Goal: Check status: Check status

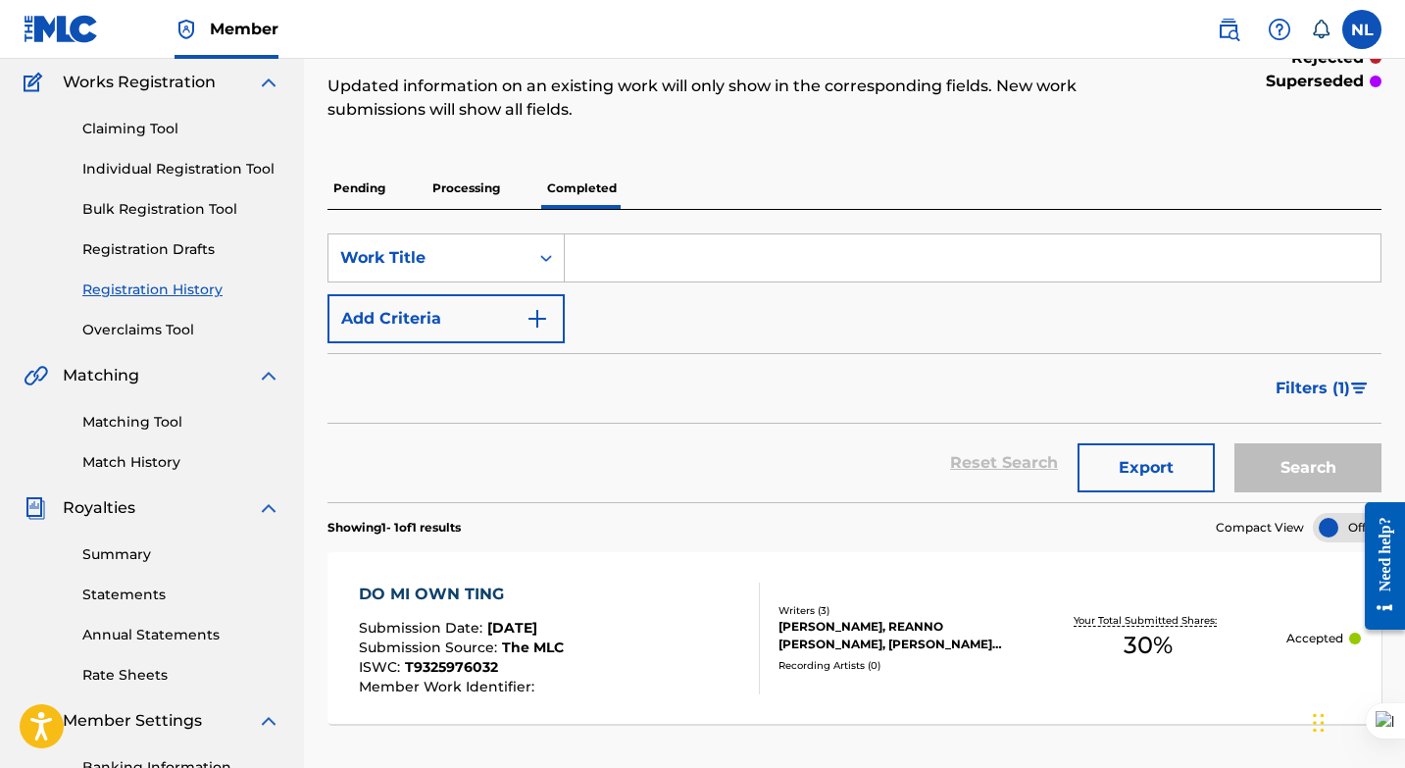
scroll to position [157, 0]
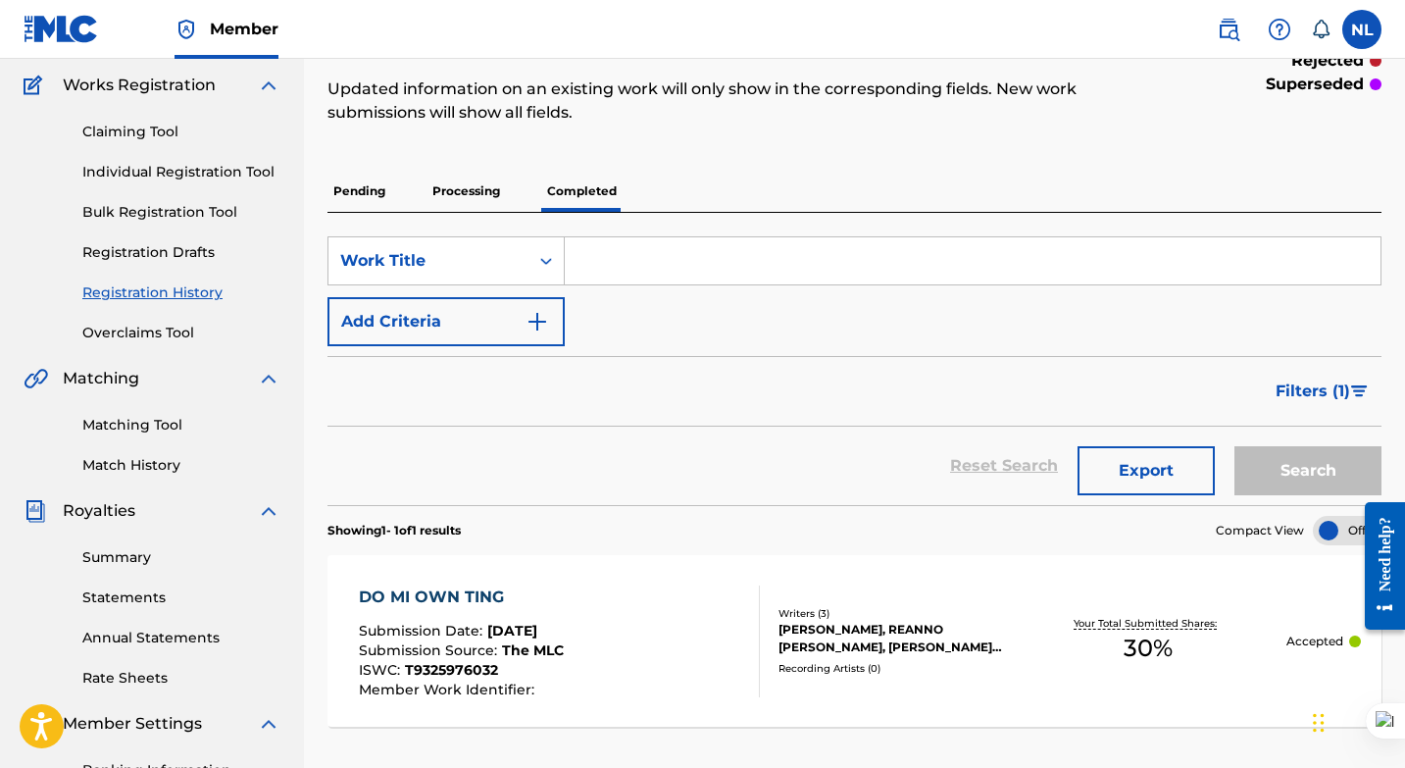
click at [164, 427] on link "Matching Tool" at bounding box center [181, 425] width 198 height 21
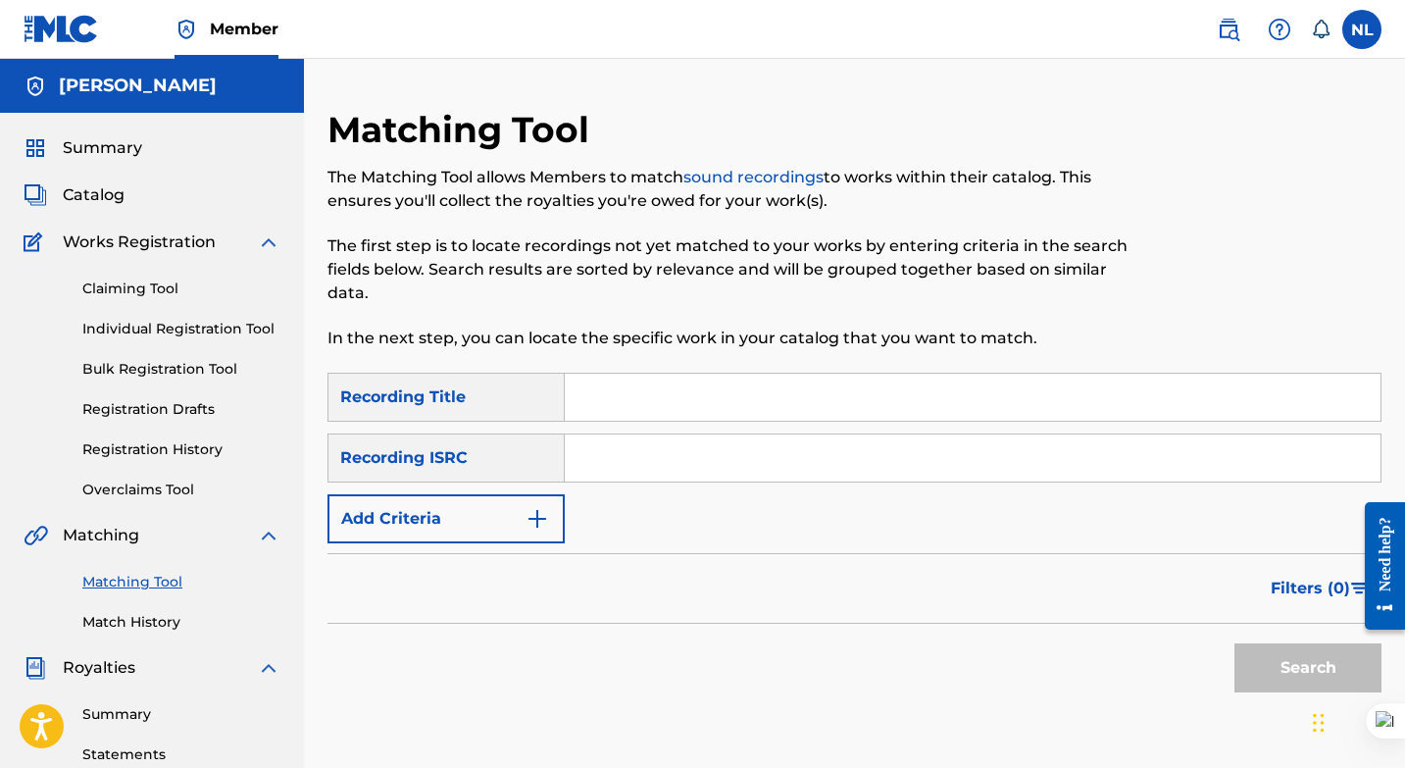
click at [164, 452] on link "Registration History" at bounding box center [181, 449] width 198 height 21
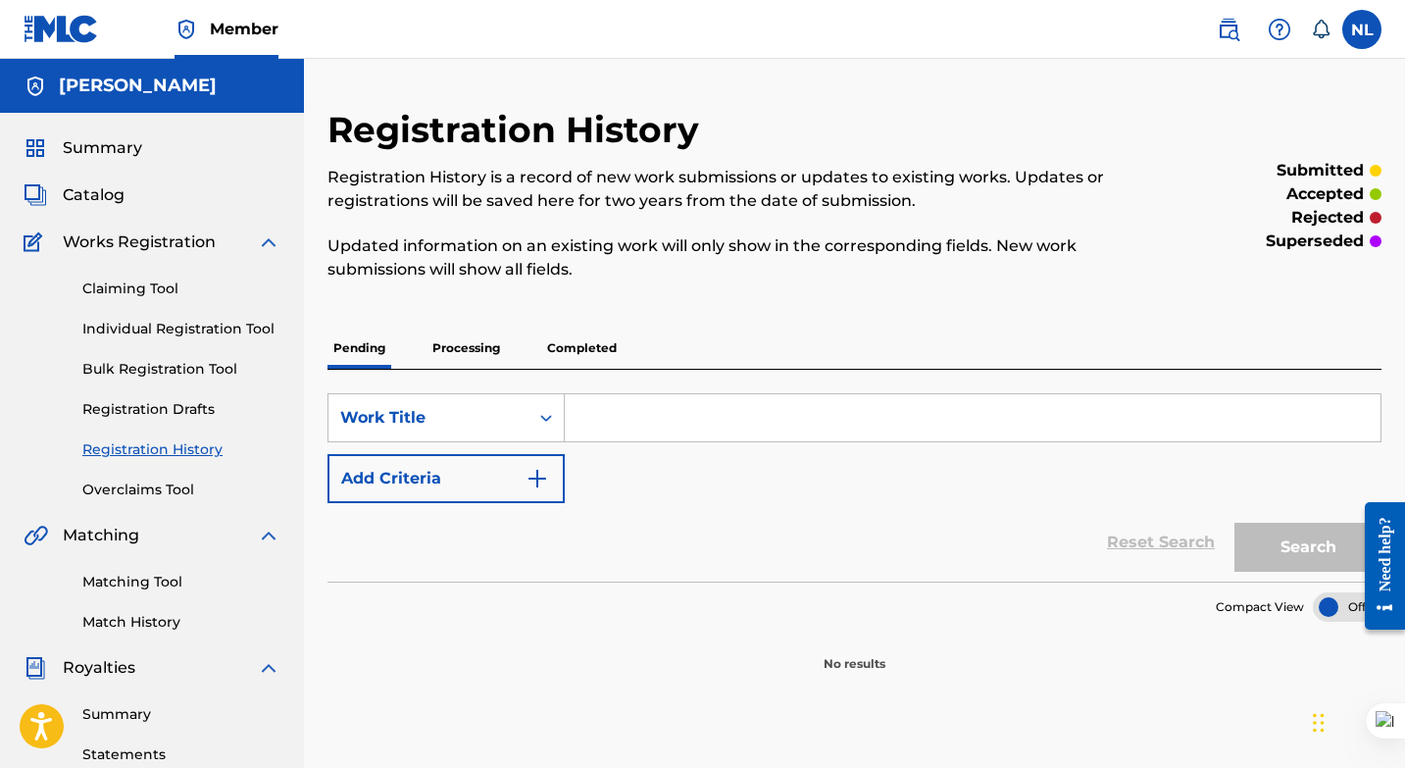
click at [473, 343] on p "Processing" at bounding box center [466, 348] width 79 height 41
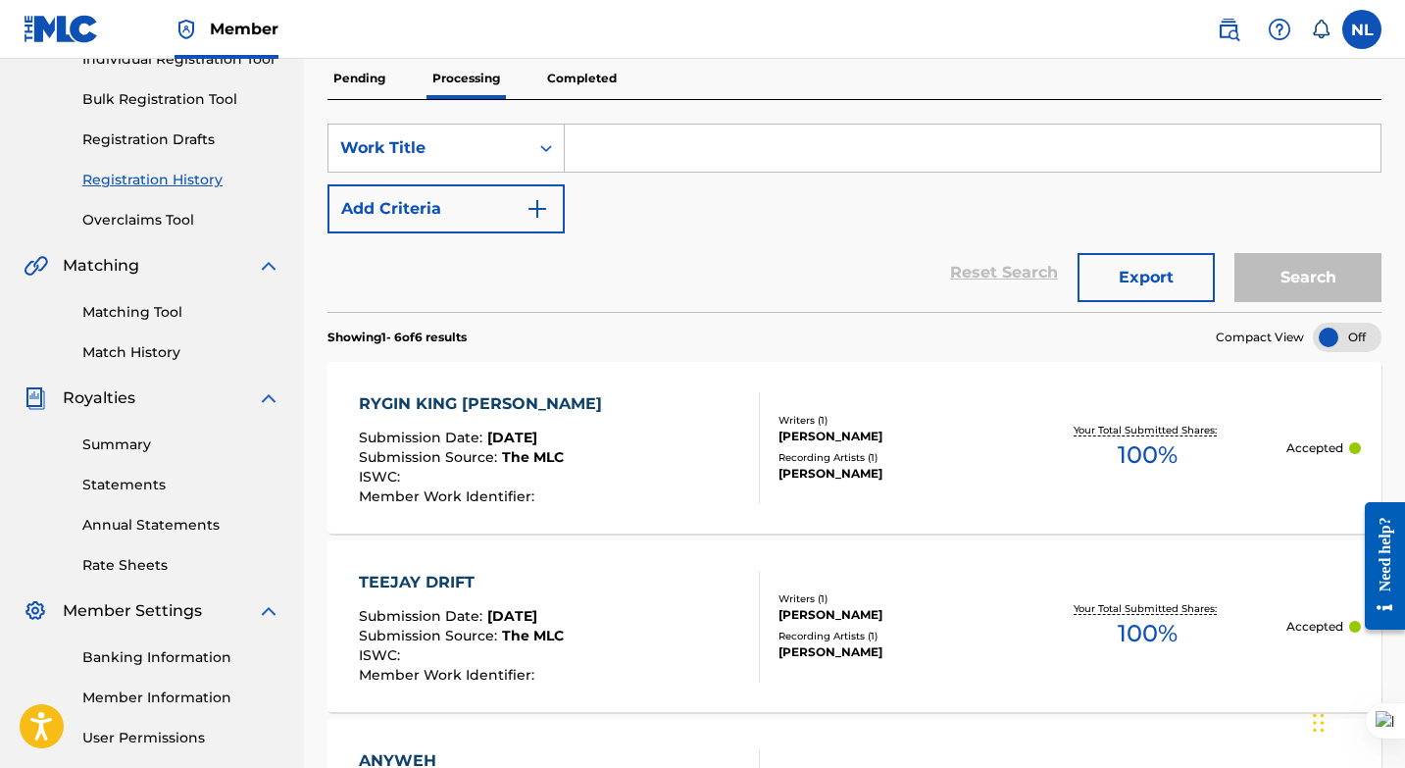
scroll to position [273, 0]
